Goal: Transaction & Acquisition: Subscribe to service/newsletter

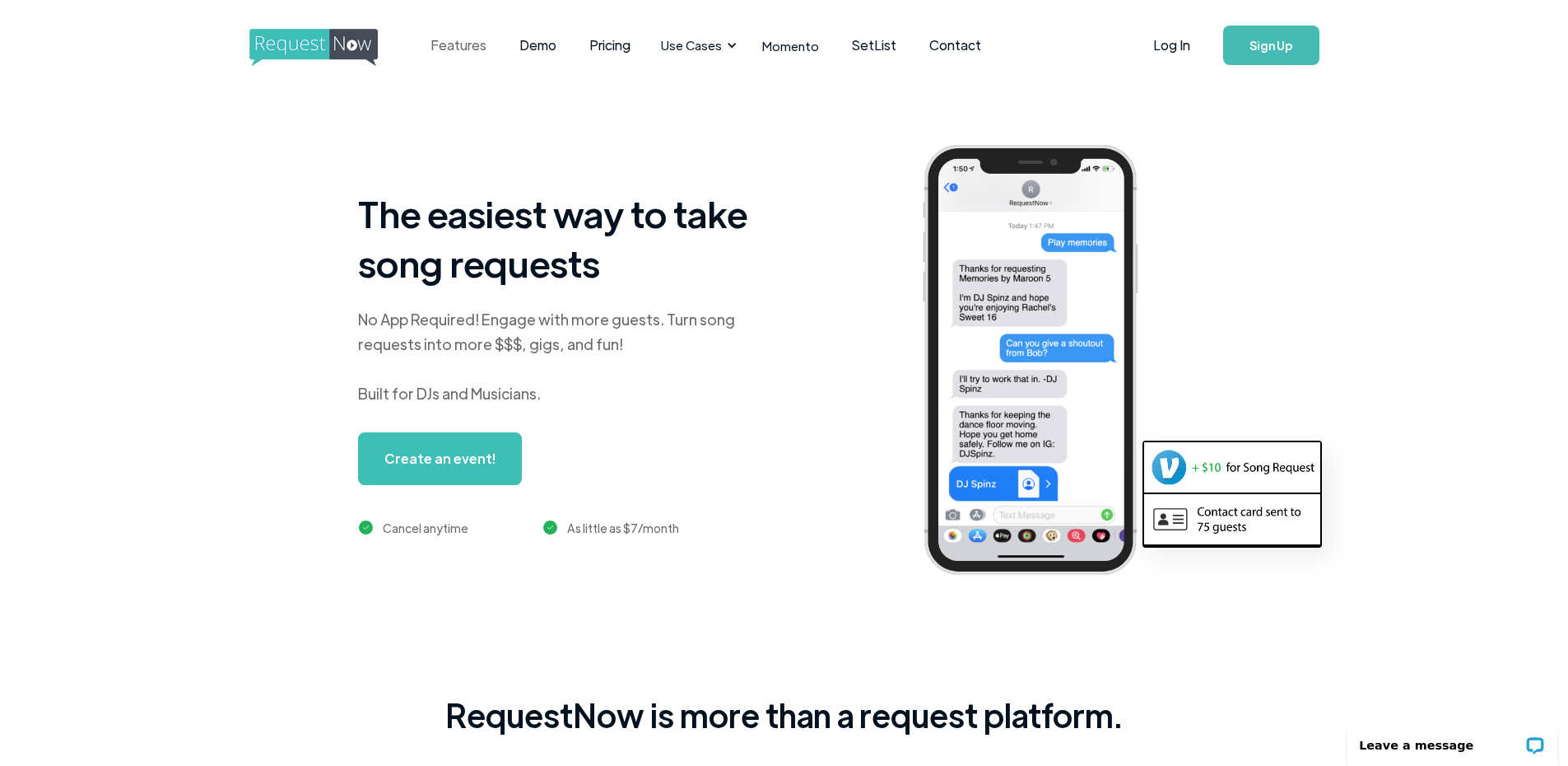
click at [447, 46] on link "Features" at bounding box center [458, 45] width 89 height 51
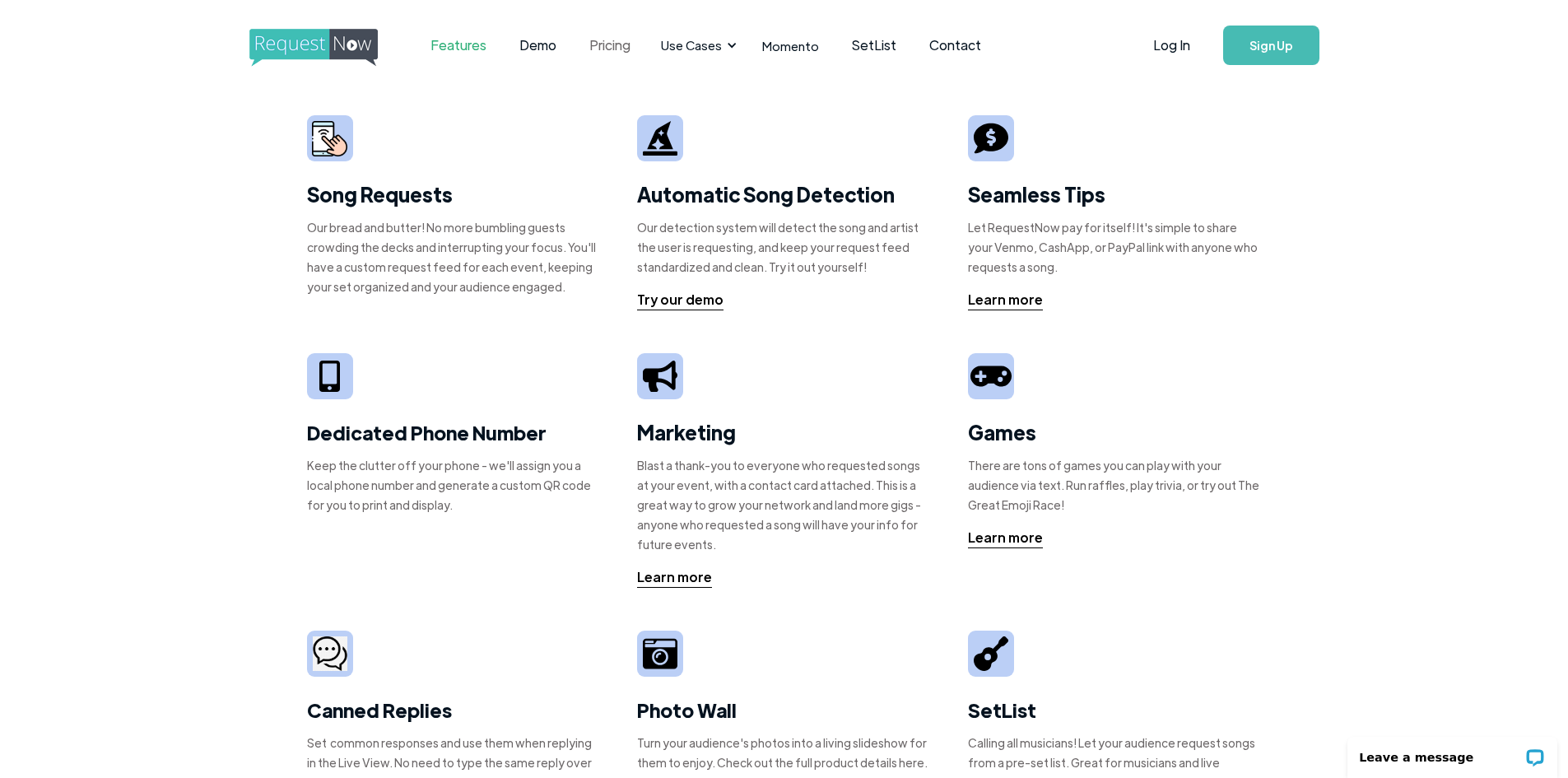
click at [626, 38] on link "Pricing" at bounding box center [610, 45] width 74 height 51
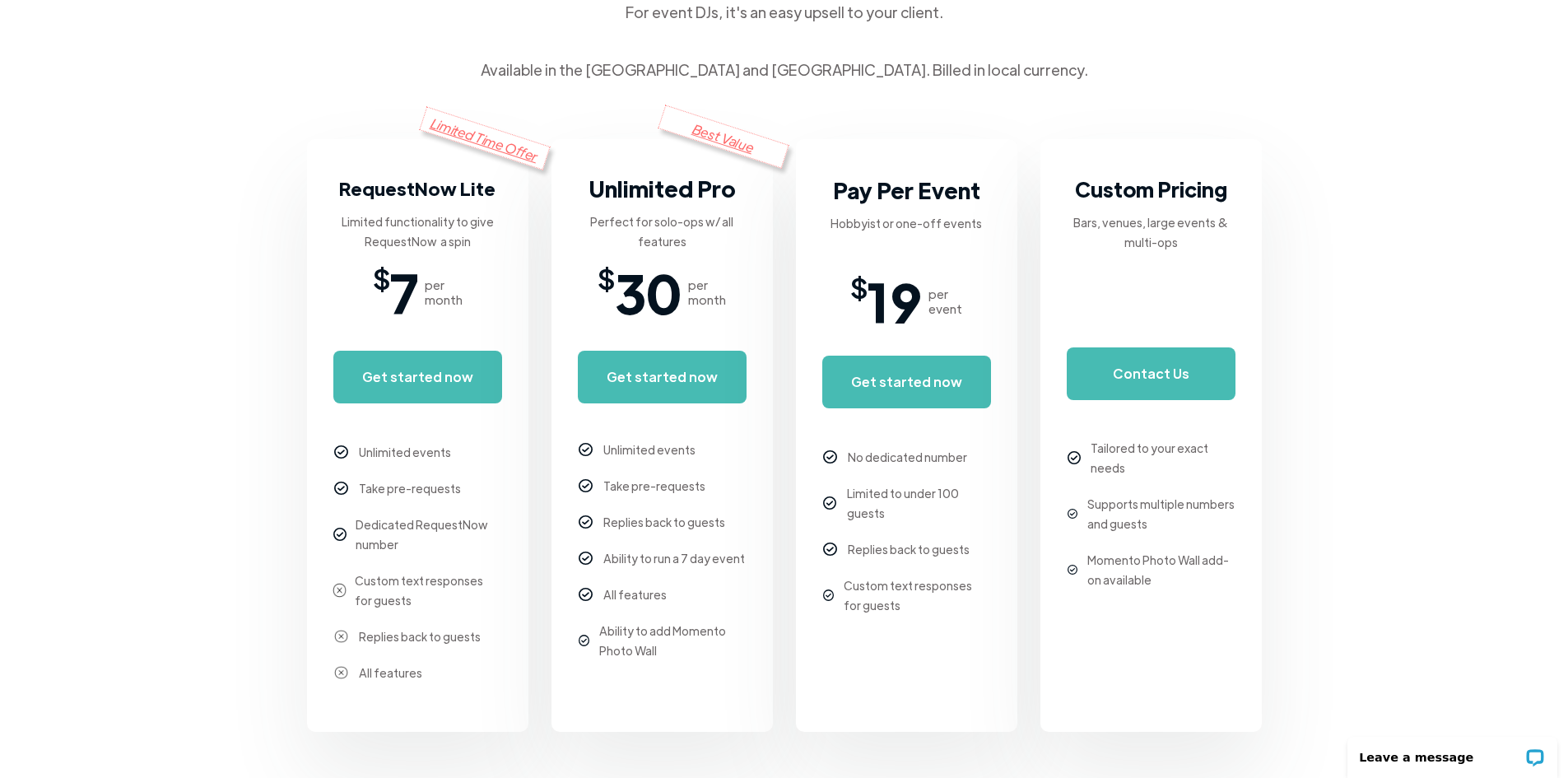
scroll to position [239, 0]
